Goal: Transaction & Acquisition: Purchase product/service

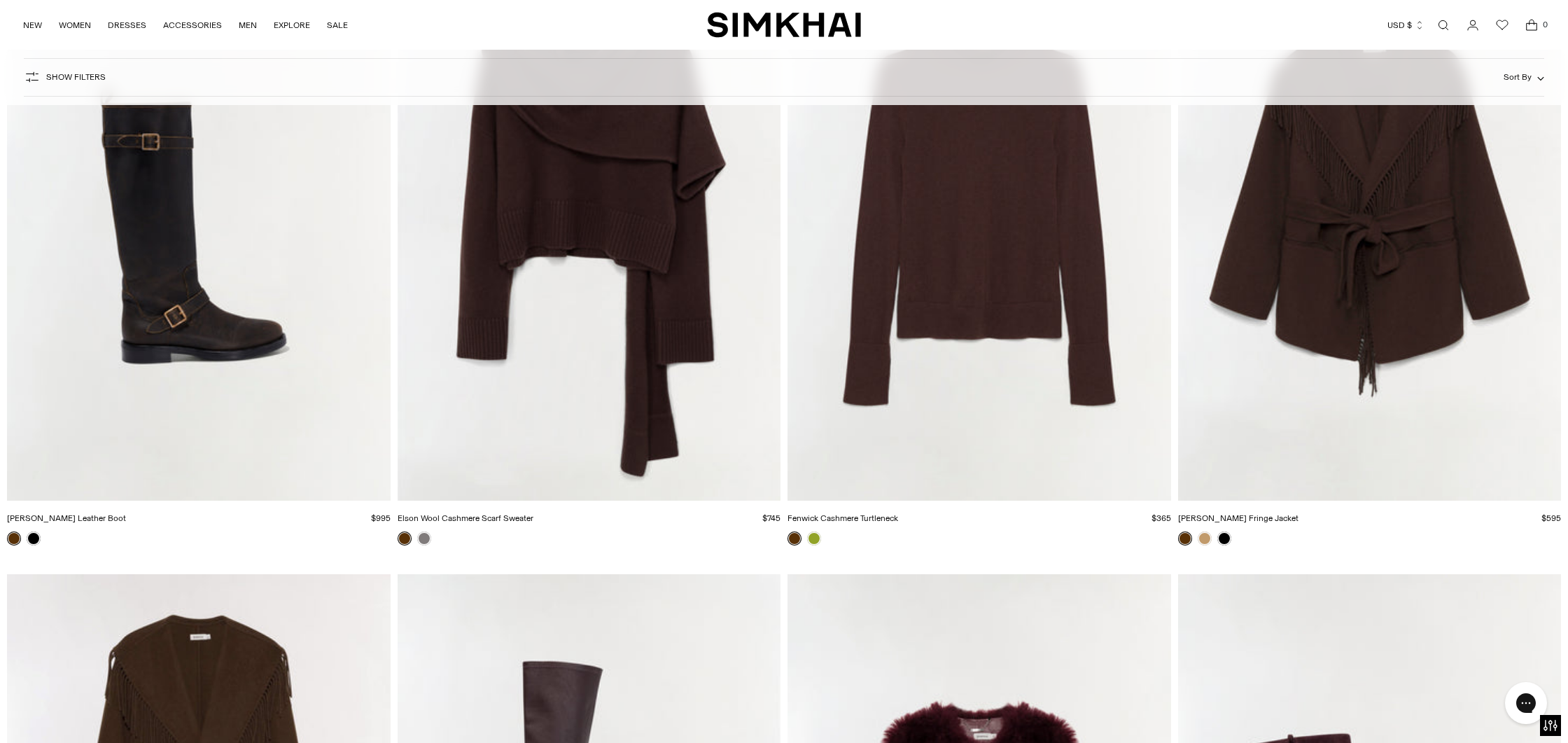
scroll to position [15749, 0]
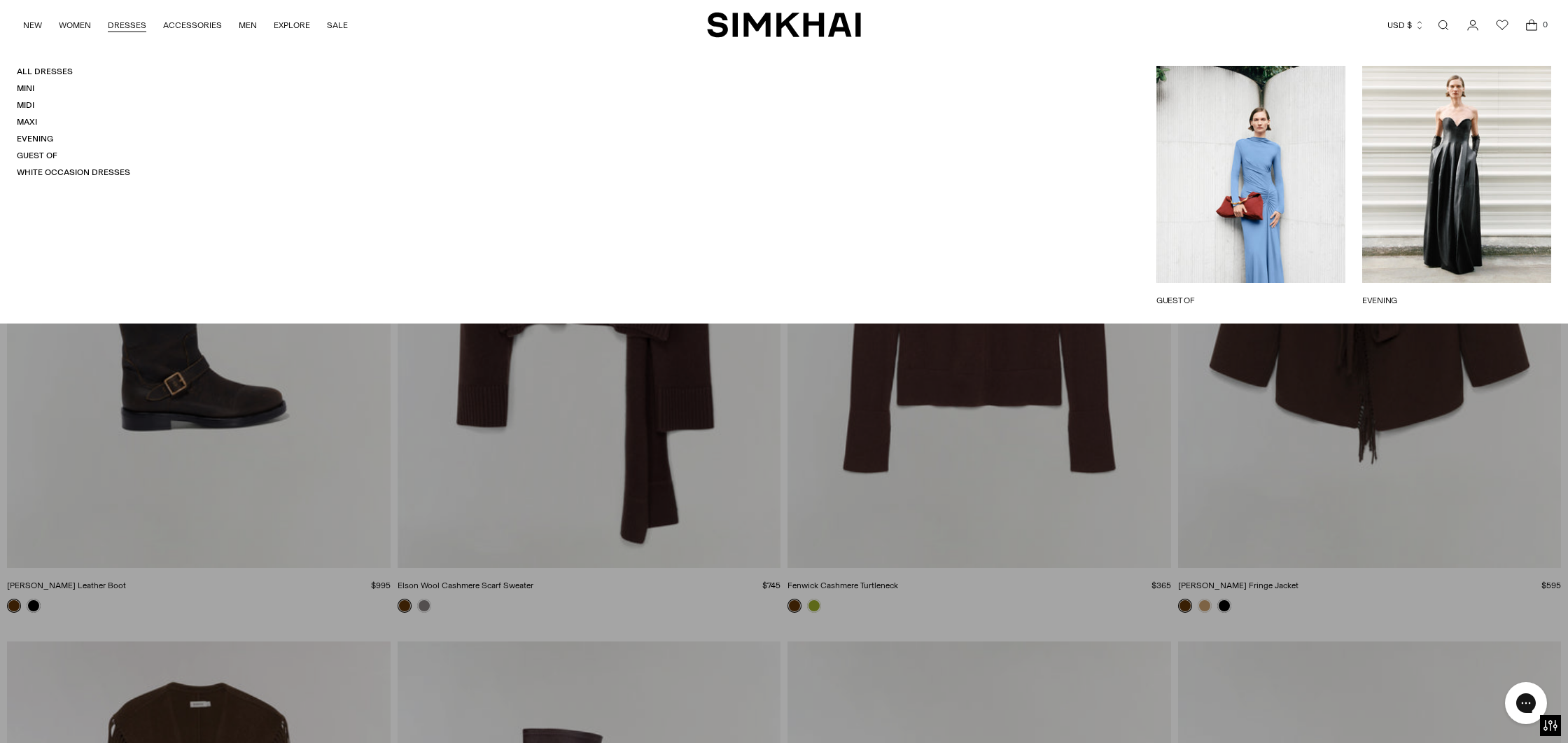
click at [125, 25] on link "DRESSES" at bounding box center [127, 25] width 39 height 30
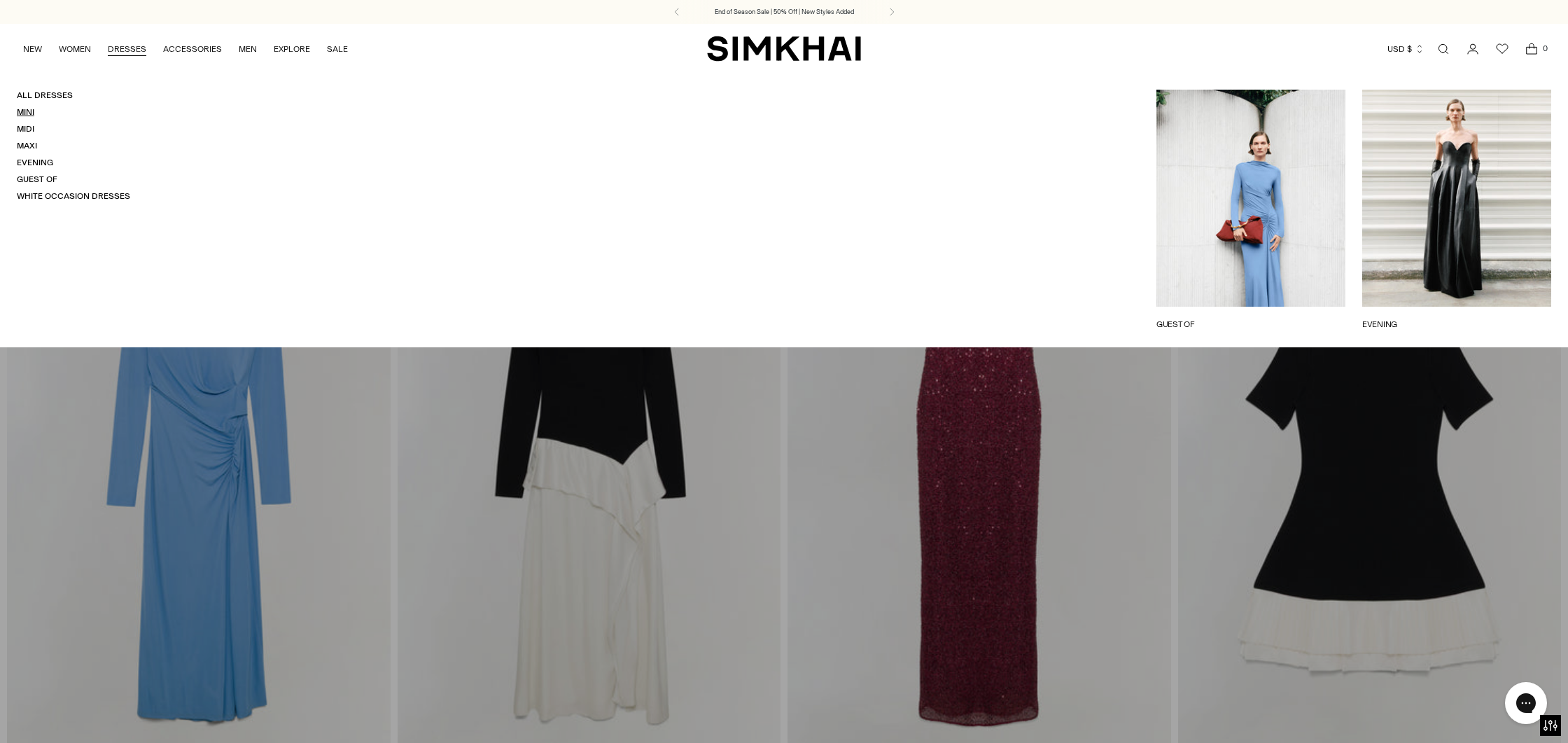
click at [23, 113] on link "Mini" at bounding box center [25, 112] width 18 height 10
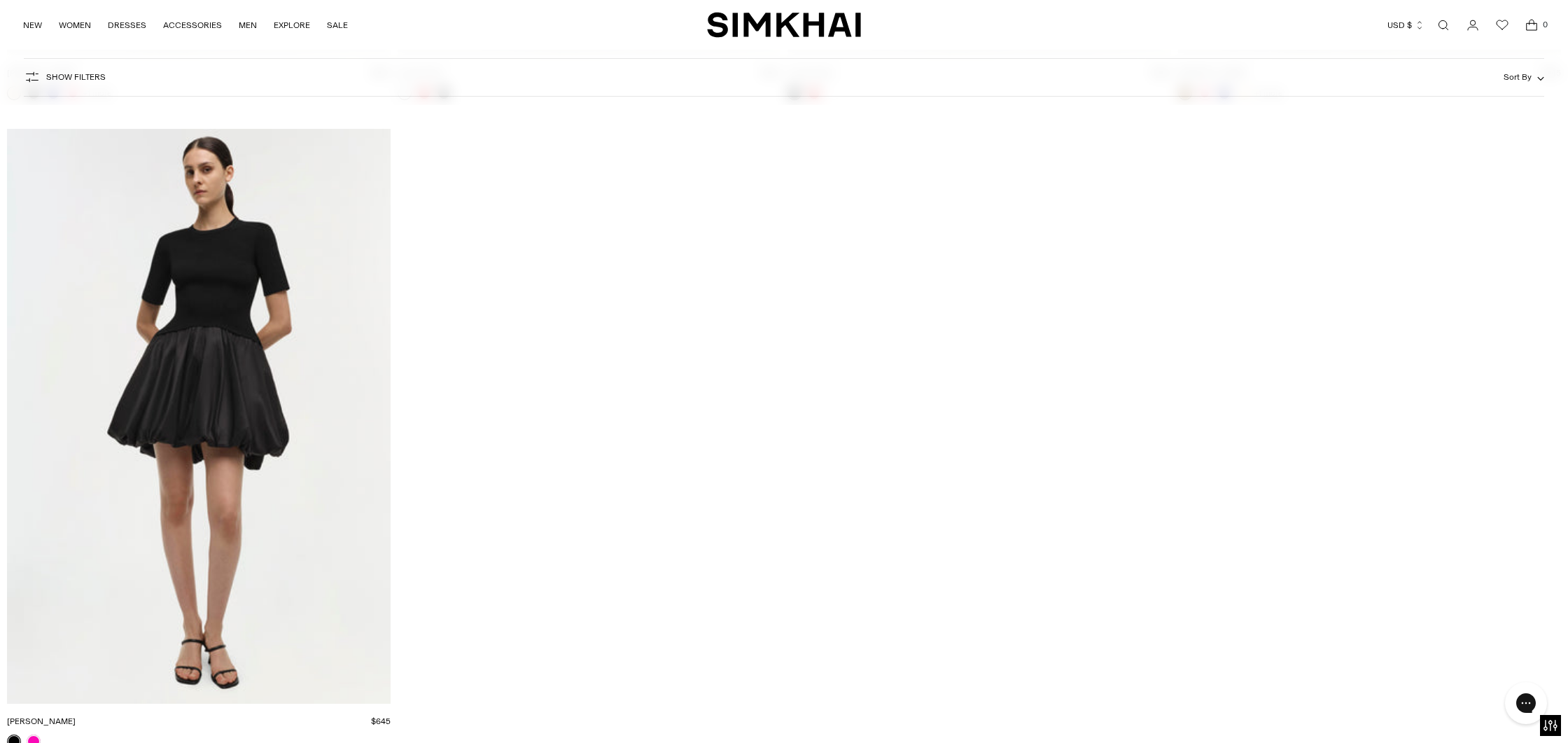
scroll to position [7808, 0]
